Goal: Navigation & Orientation: Find specific page/section

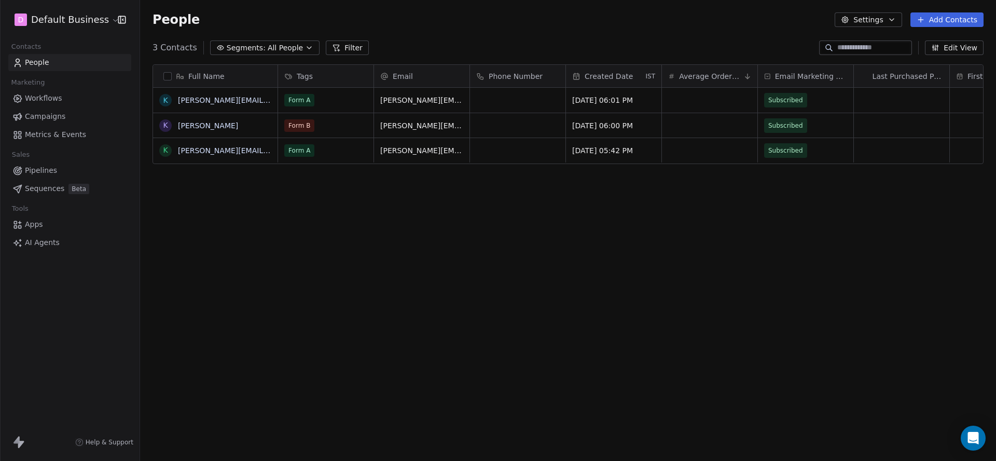
scroll to position [406, 856]
click at [67, 114] on link "Campaigns" at bounding box center [69, 116] width 123 height 17
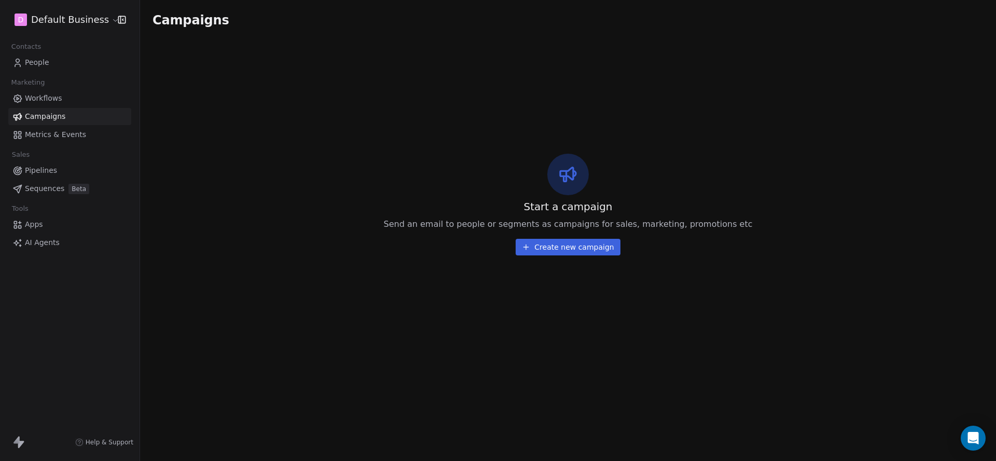
click at [95, 32] on div "D Default Business" at bounding box center [70, 19] width 140 height 39
click at [95, 25] on html "D Default Business Contacts People Marketing Workflows Campaigns Metrics & Even…" at bounding box center [498, 230] width 996 height 461
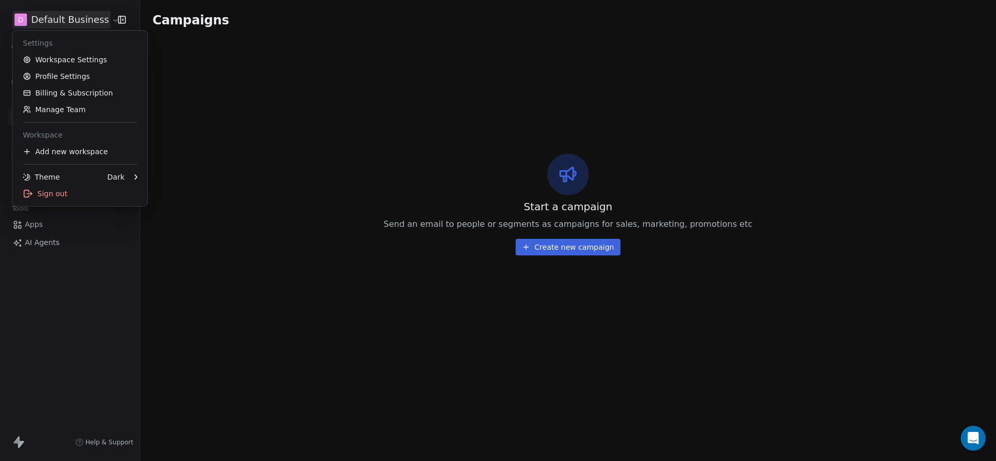
click at [381, 85] on html "D Default Business Contacts People Marketing Workflows Campaigns Metrics & Even…" at bounding box center [498, 230] width 996 height 461
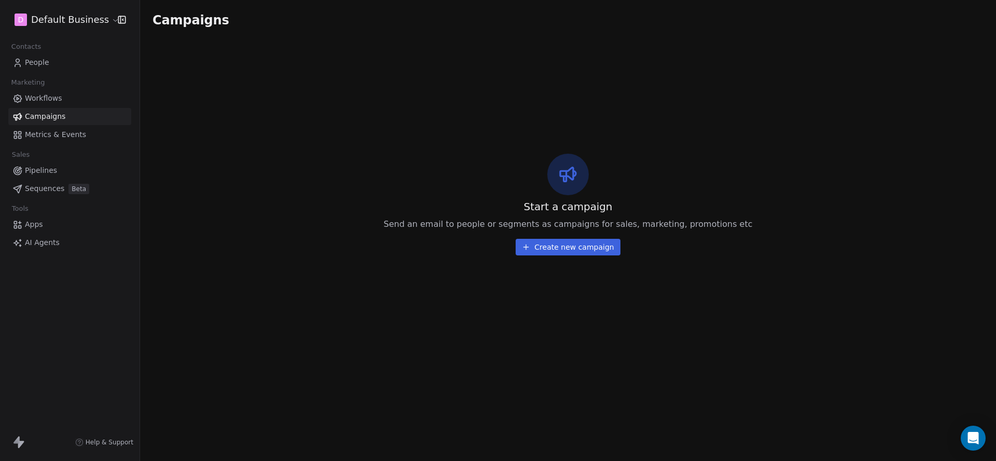
click at [72, 23] on html "D Default Business Contacts People Marketing Workflows Campaigns Metrics & Even…" at bounding box center [498, 230] width 996 height 461
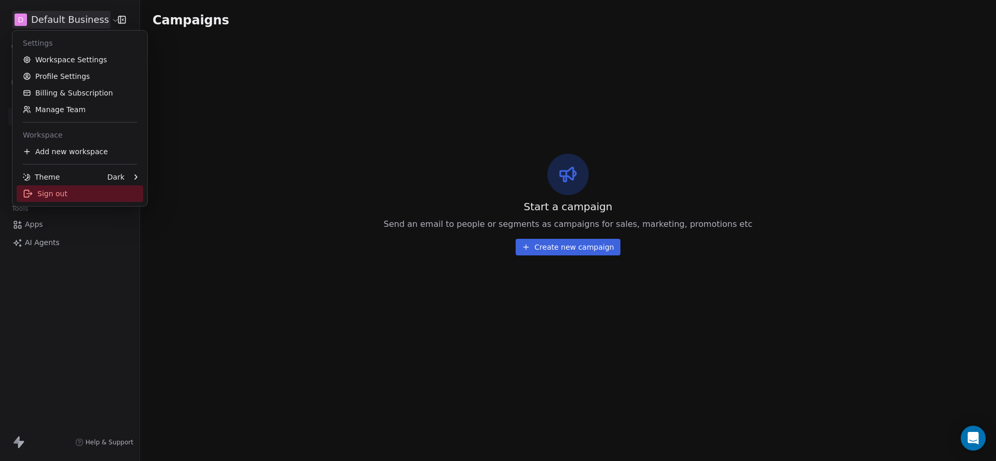
click at [77, 195] on div "Sign out" at bounding box center [80, 193] width 127 height 17
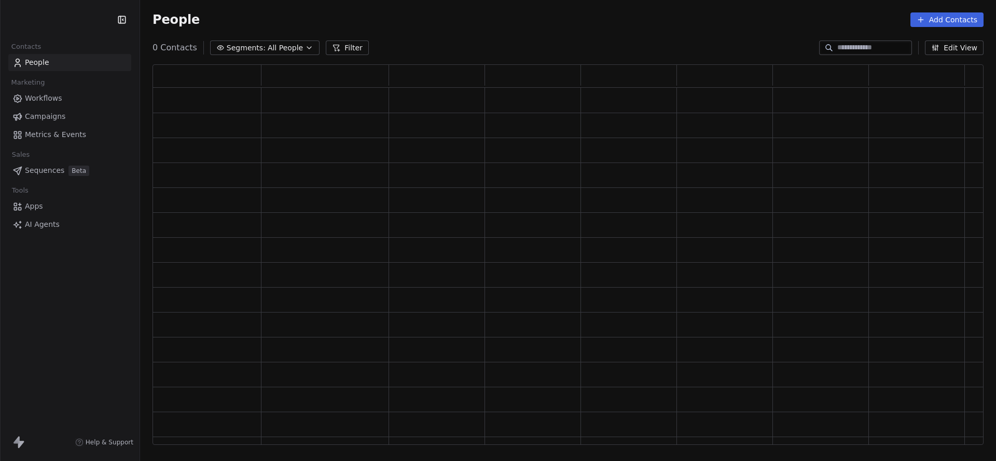
scroll to position [381, 831]
